Goal: Information Seeking & Learning: Compare options

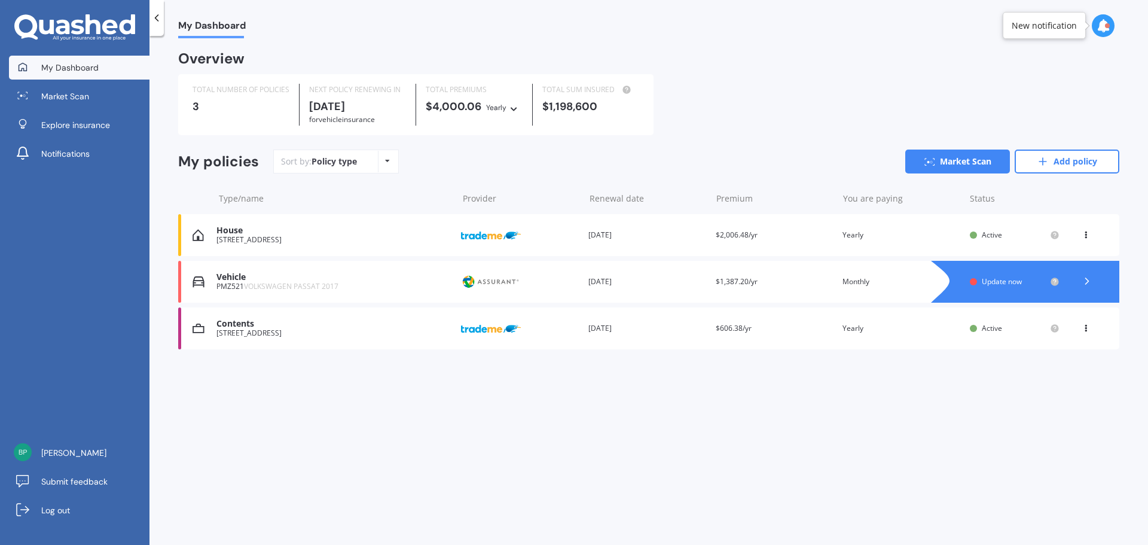
click at [1016, 285] on span "Update now" at bounding box center [1001, 281] width 40 height 10
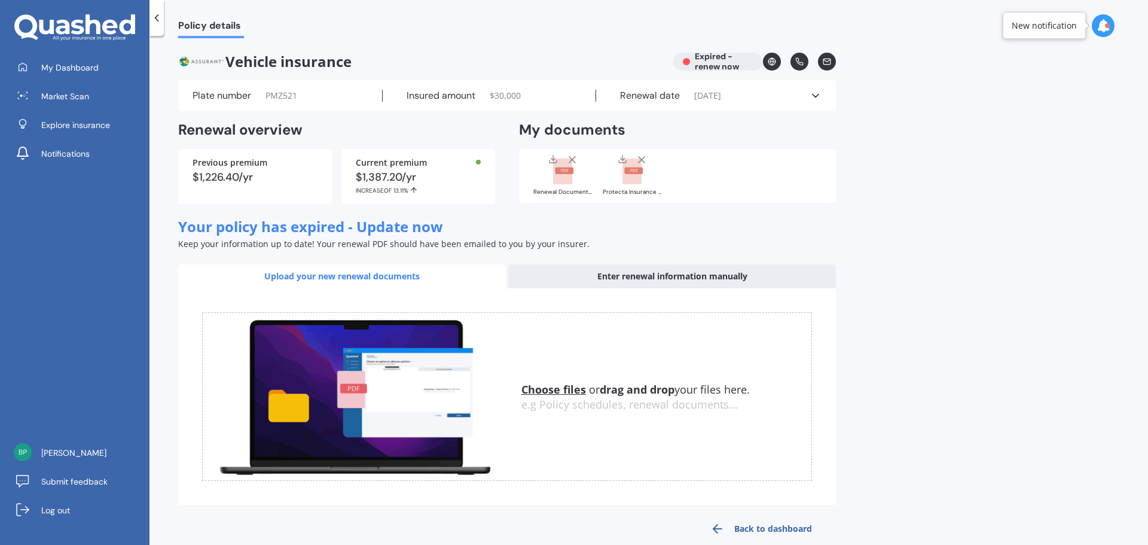
scroll to position [20, 0]
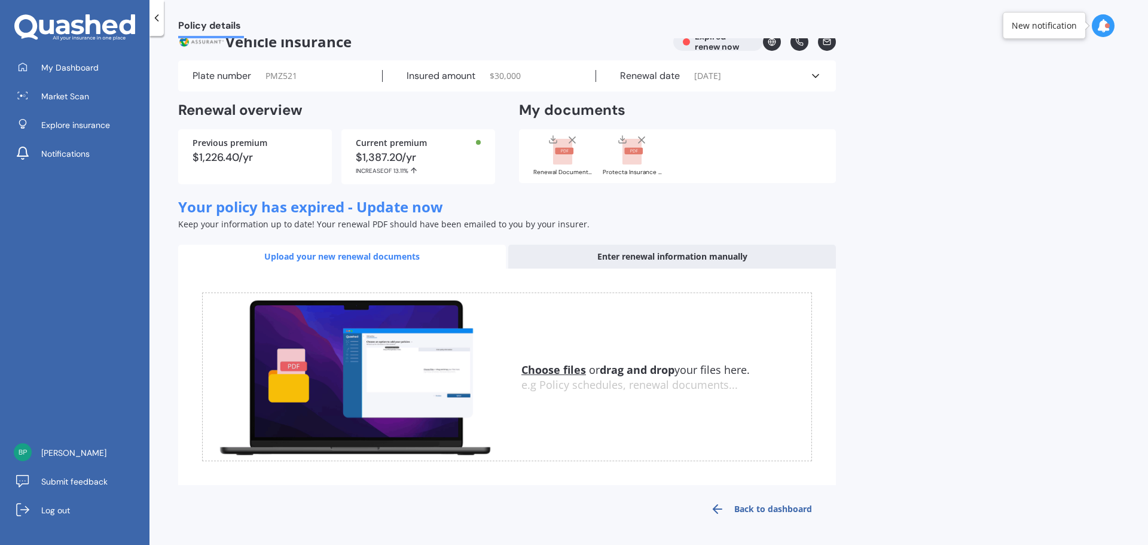
click at [159, 17] on icon at bounding box center [157, 18] width 12 height 12
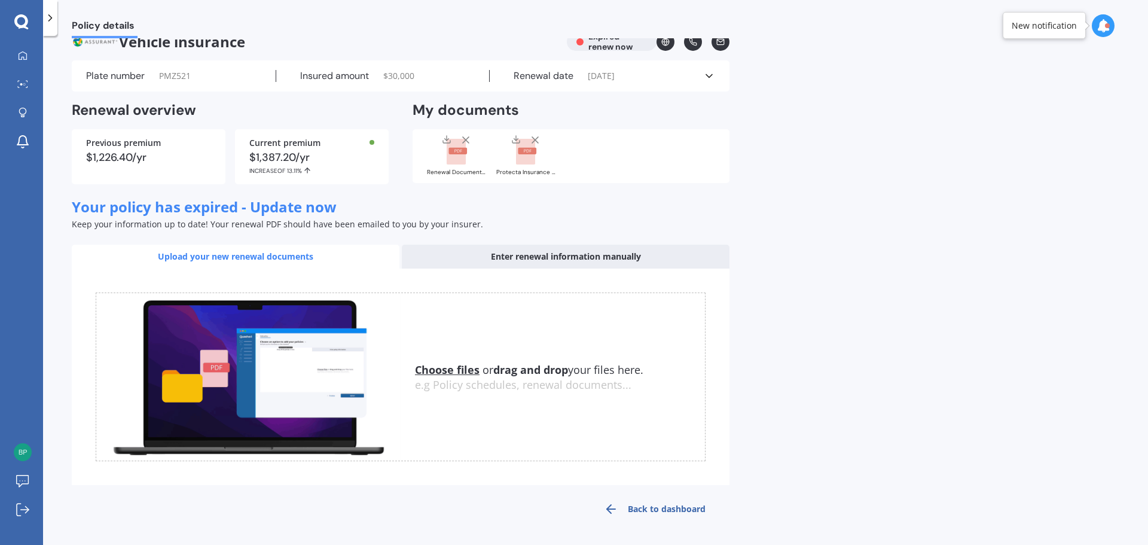
click at [684, 507] on link "Back to dashboard" at bounding box center [654, 508] width 149 height 29
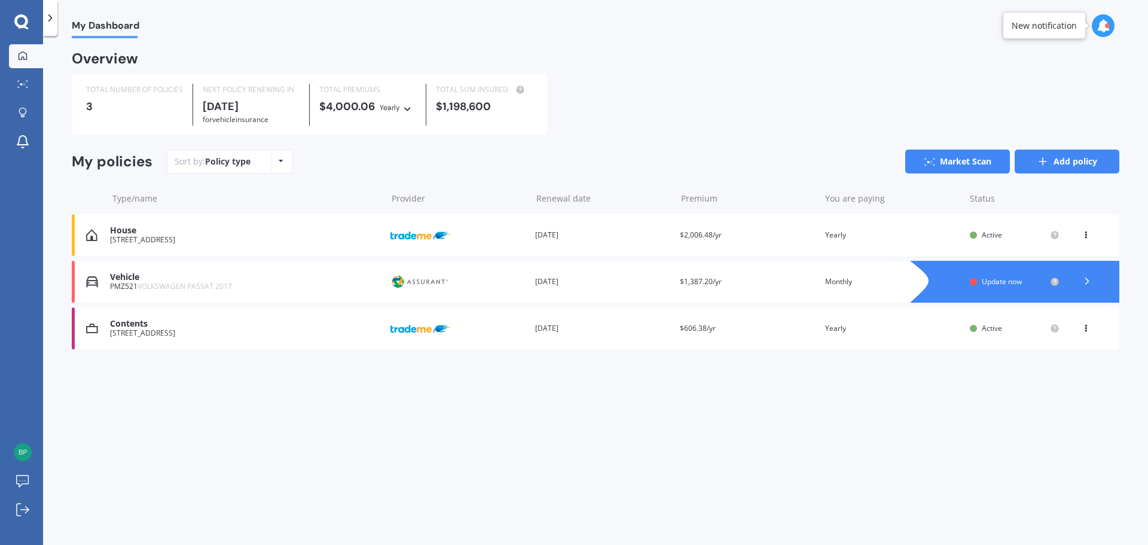
click at [1043, 169] on link "Add policy" at bounding box center [1066, 161] width 105 height 24
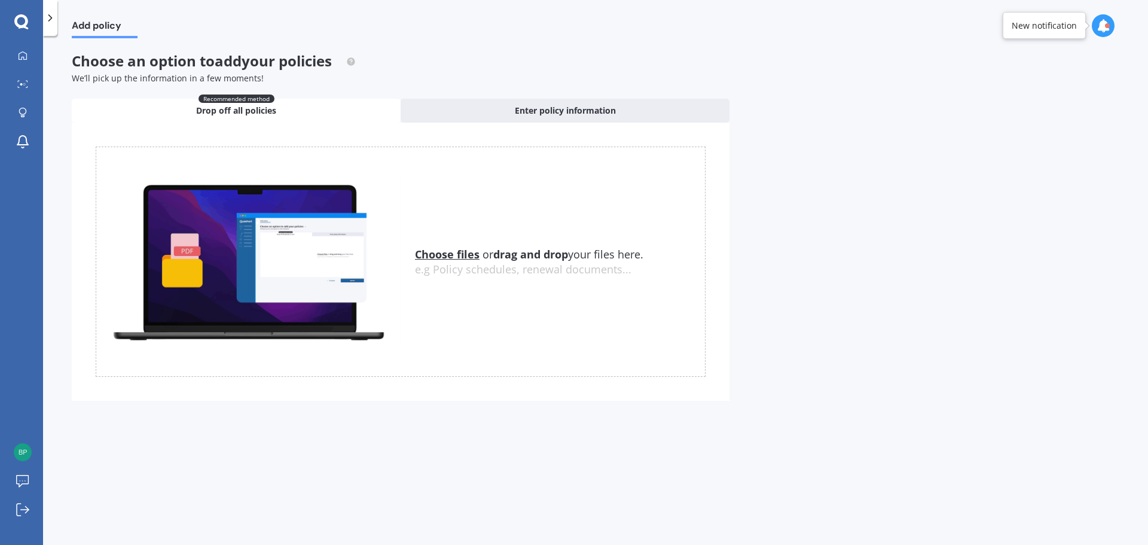
click at [443, 255] on u "Choose files" at bounding box center [447, 254] width 65 height 14
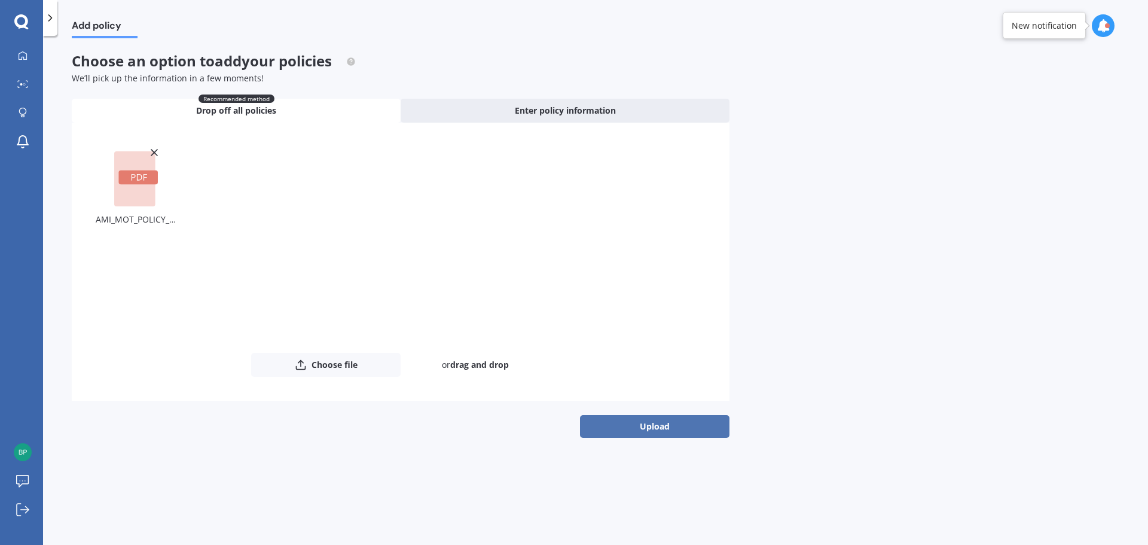
click at [614, 427] on button "Upload" at bounding box center [654, 426] width 149 height 23
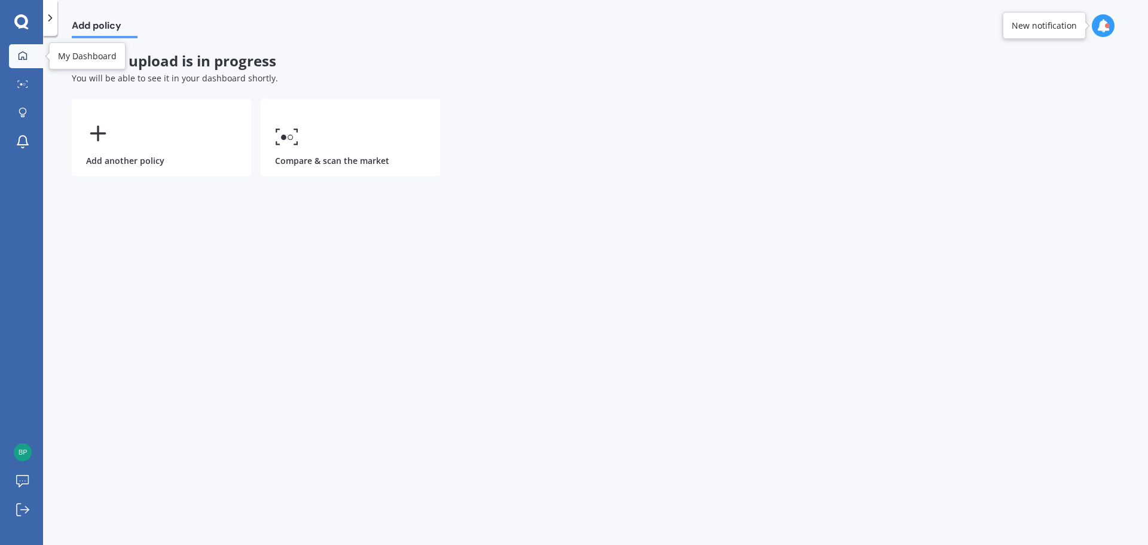
click at [11, 61] on link "My Dashboard" at bounding box center [26, 56] width 34 height 24
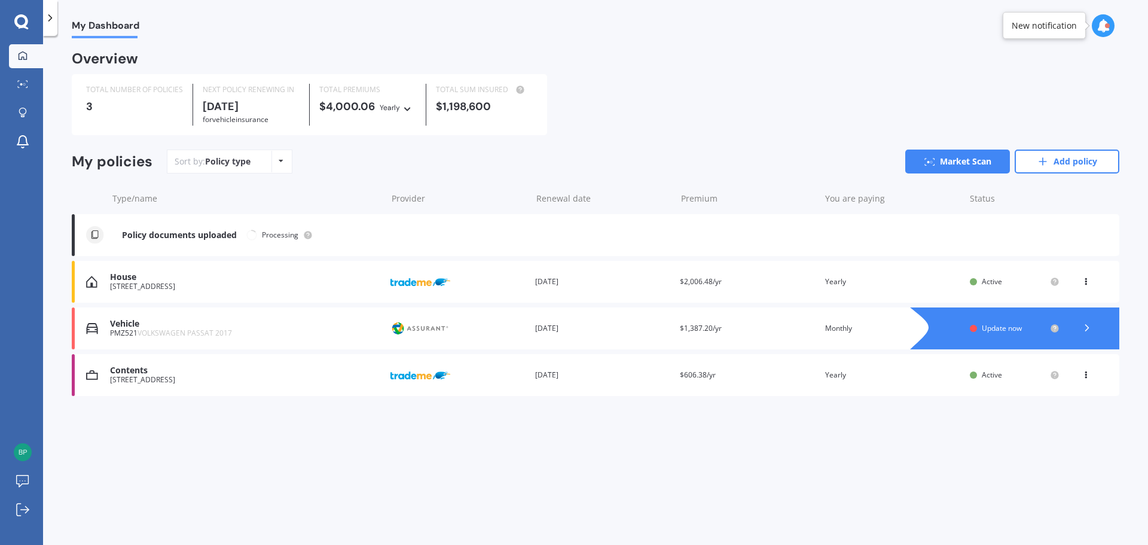
click at [1087, 286] on div "View option View policy Delete" at bounding box center [1086, 282] width 11 height 12
click at [283, 277] on div "House" at bounding box center [245, 277] width 271 height 10
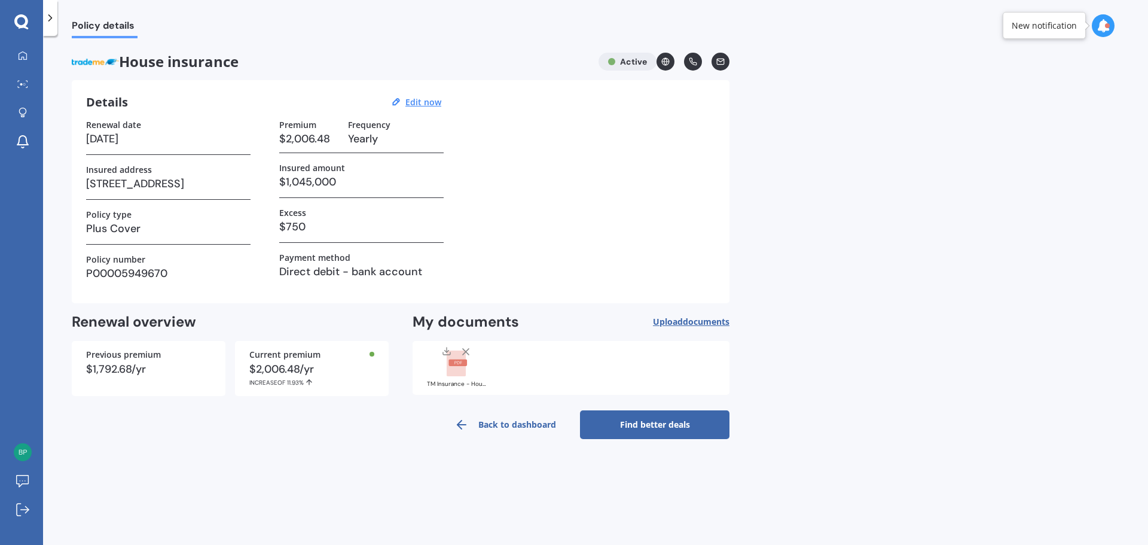
click at [632, 426] on link "Find better deals" at bounding box center [654, 424] width 149 height 29
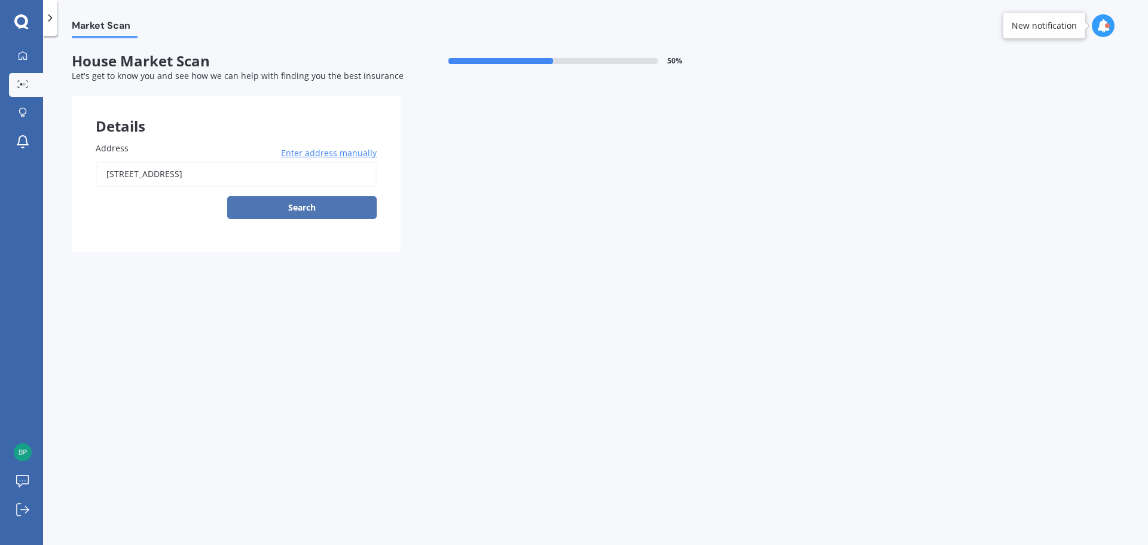
click at [310, 211] on button "Search" at bounding box center [301, 207] width 149 height 23
type input "[STREET_ADDRESS]"
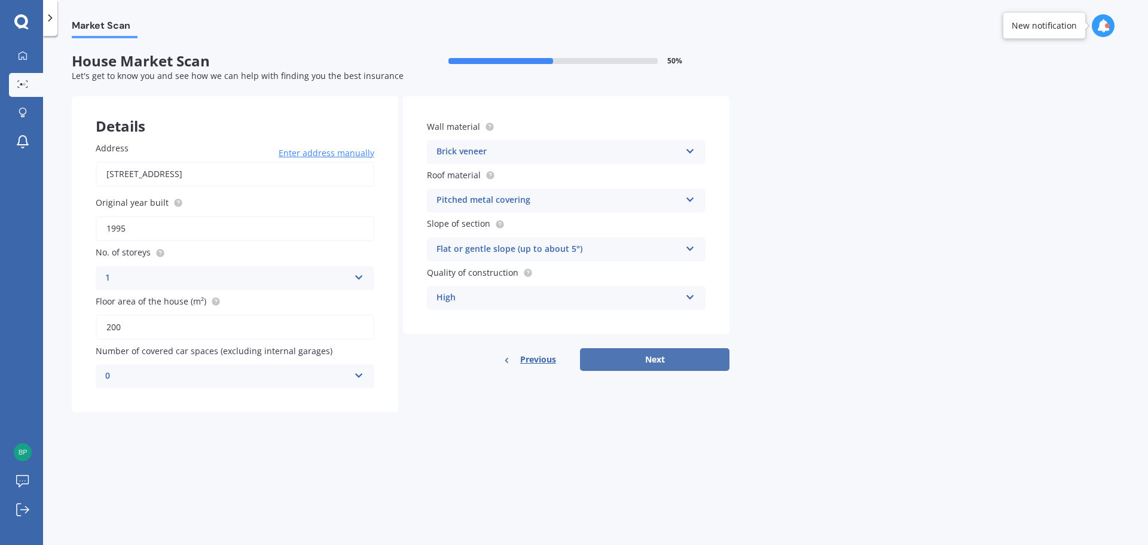
click at [660, 365] on button "Next" at bounding box center [654, 359] width 149 height 23
select select "22"
select select "03"
select select "1985"
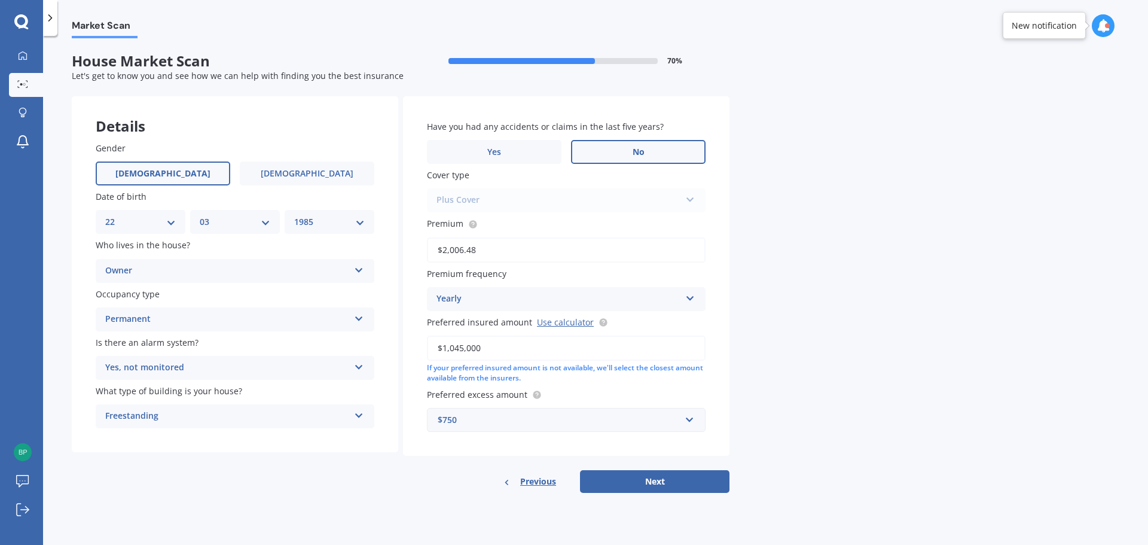
click at [613, 152] on label "No" at bounding box center [638, 152] width 134 height 24
click at [0, 0] on input "No" at bounding box center [0, 0] width 0 height 0
click at [635, 481] on button "Next" at bounding box center [654, 481] width 149 height 23
select select "22"
select select "03"
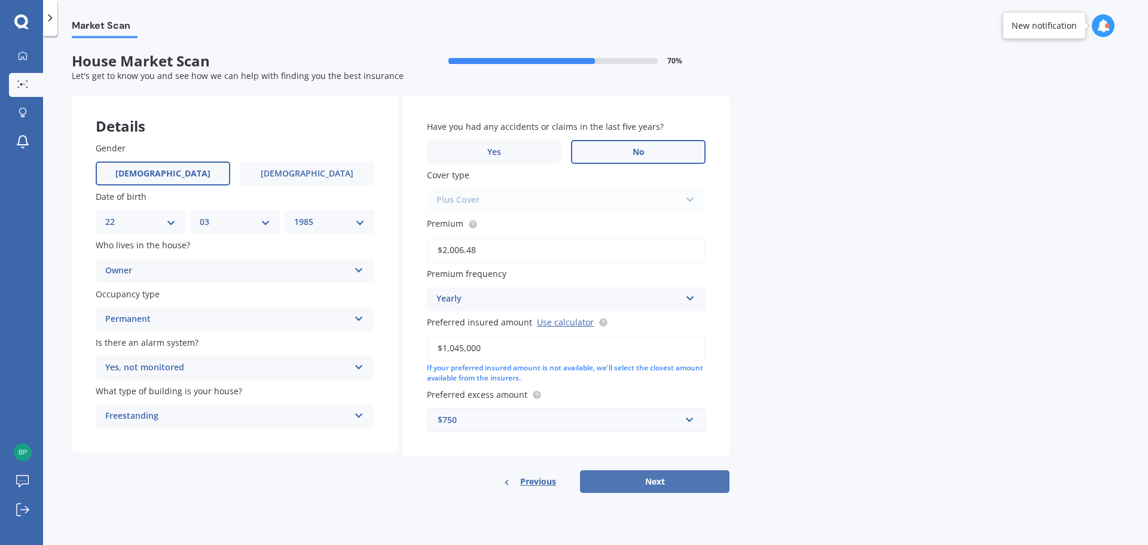
select select "1985"
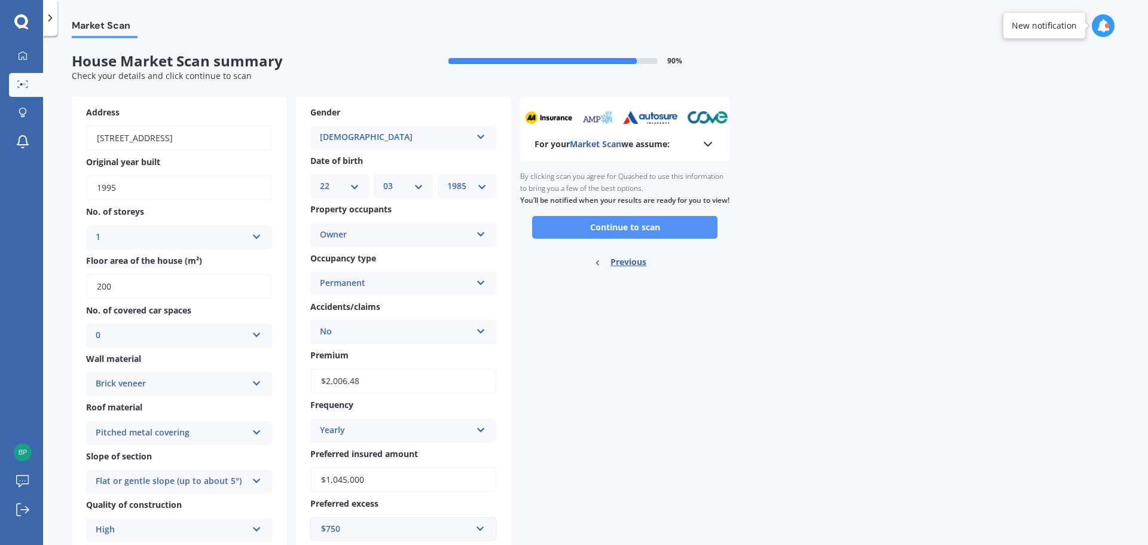
click at [559, 237] on button "Continue to scan" at bounding box center [624, 227] width 185 height 23
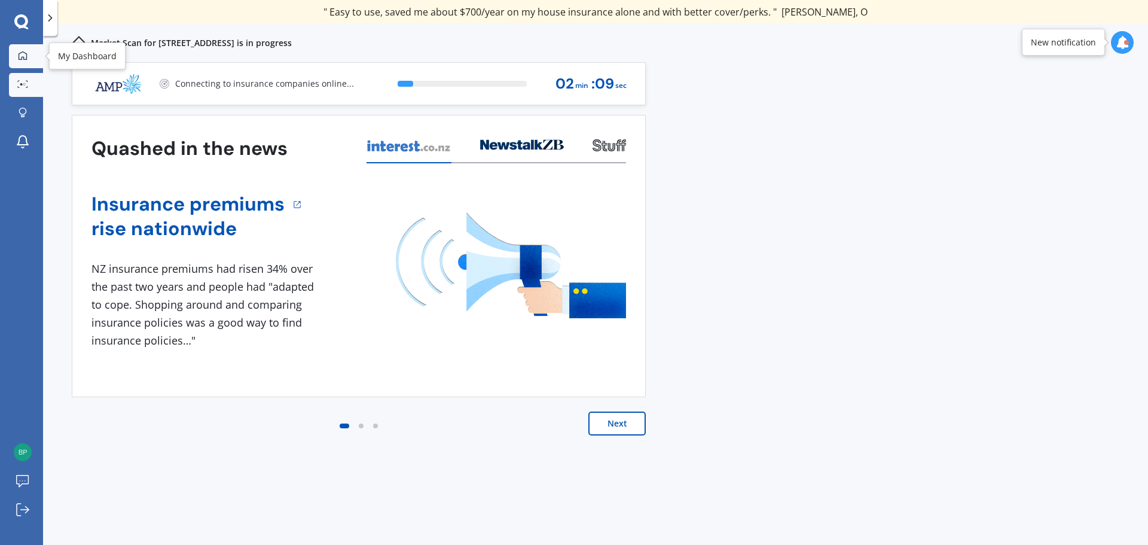
click at [25, 62] on link "My Dashboard" at bounding box center [26, 56] width 34 height 24
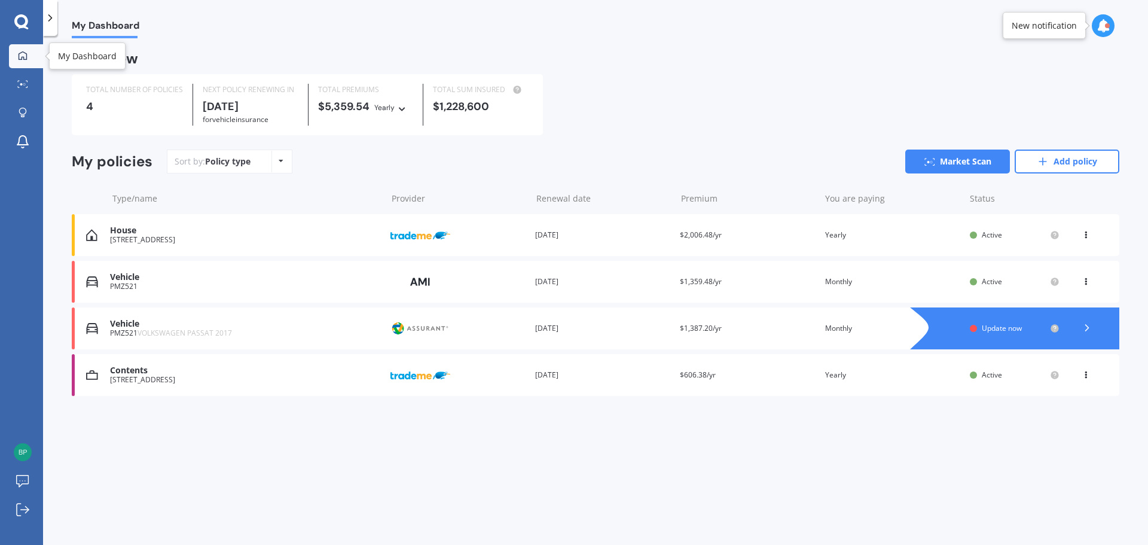
click at [25, 56] on icon at bounding box center [23, 56] width 10 height 10
click at [1041, 25] on div "New notification" at bounding box center [1043, 26] width 65 height 12
click at [1095, 26] on div at bounding box center [1102, 25] width 23 height 23
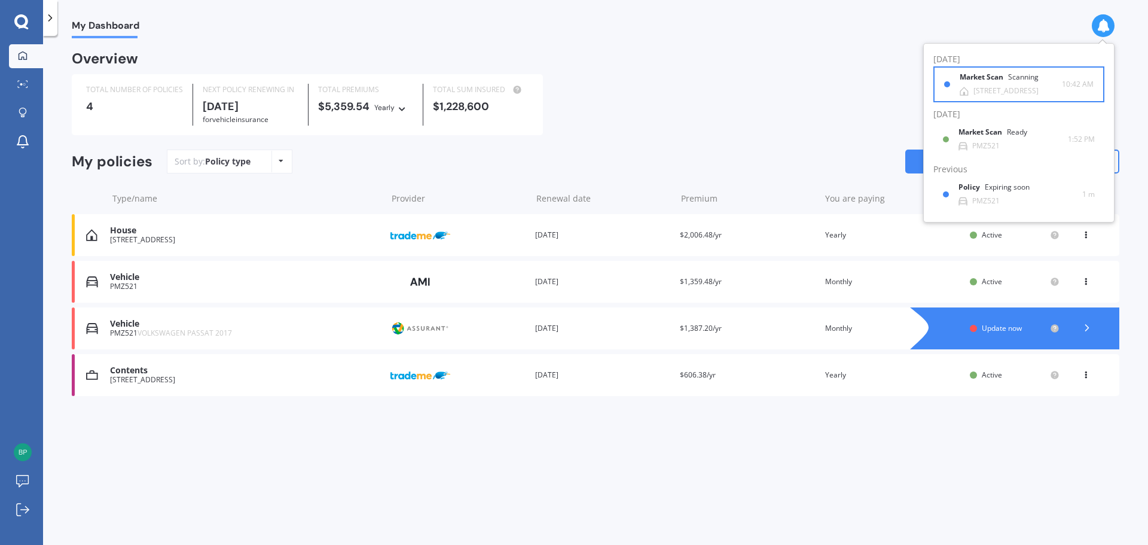
click at [1010, 77] on div "Scanning" at bounding box center [1023, 77] width 30 height 8
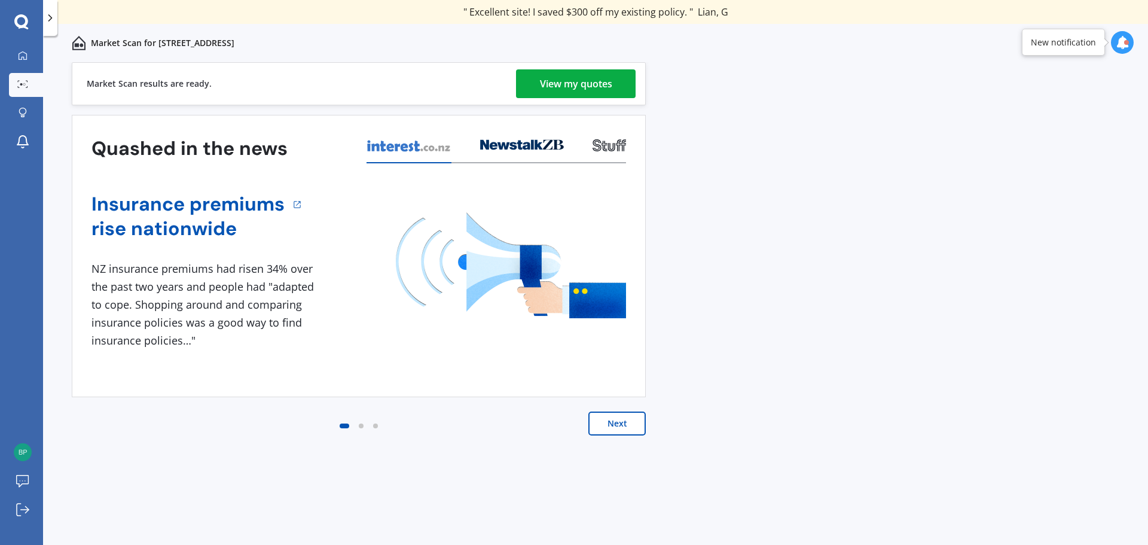
click at [609, 81] on div "View my quotes" at bounding box center [576, 83] width 72 height 29
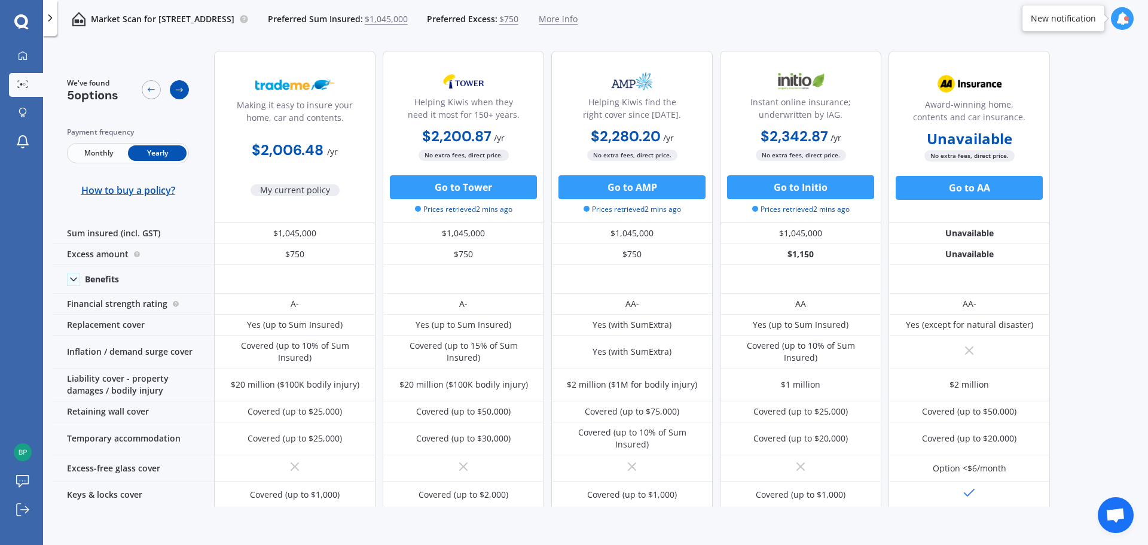
click at [179, 87] on icon at bounding box center [180, 90] width 10 height 10
click at [152, 89] on icon at bounding box center [151, 90] width 10 height 10
click at [169, 92] on div at bounding box center [165, 90] width 47 height 25
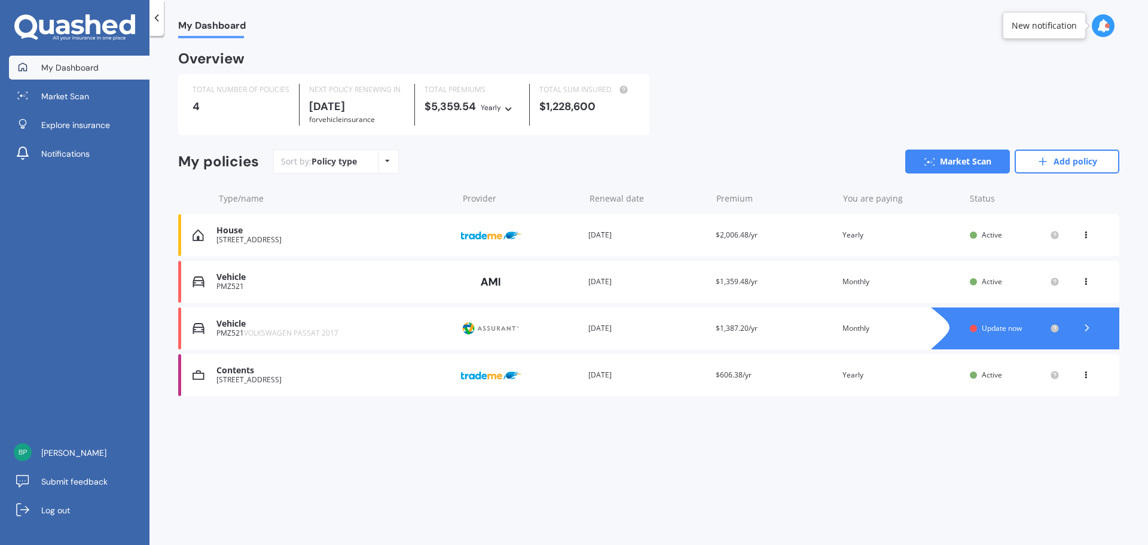
click at [687, 230] on div "Renewal date [DATE]" at bounding box center [647, 235] width 118 height 12
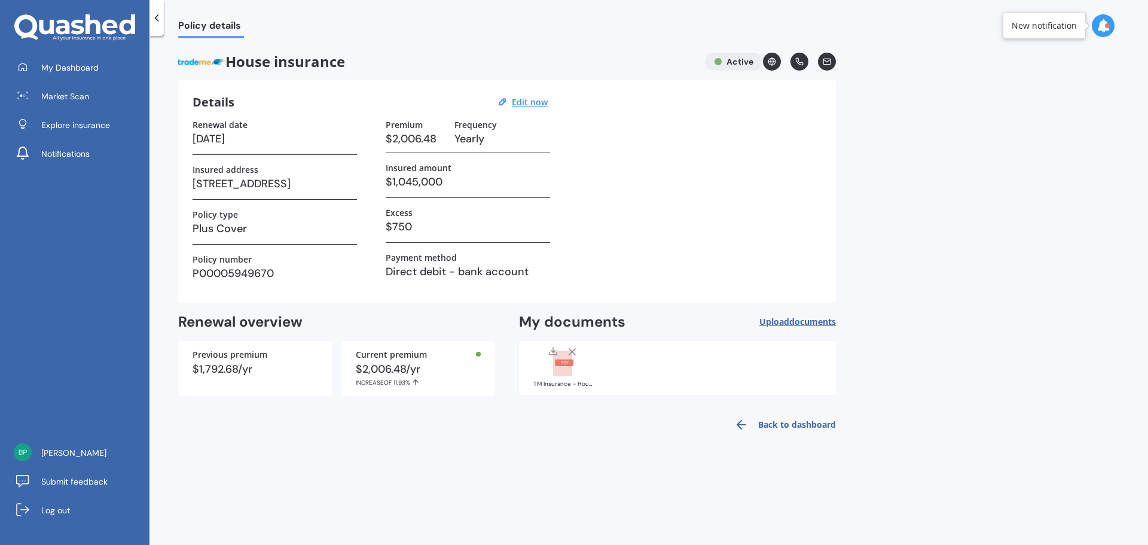
click at [1106, 29] on icon at bounding box center [1102, 25] width 13 height 13
click at [1005, 88] on div "[STREET_ADDRESS]" at bounding box center [1005, 91] width 65 height 8
